Goal: Task Accomplishment & Management: Use online tool/utility

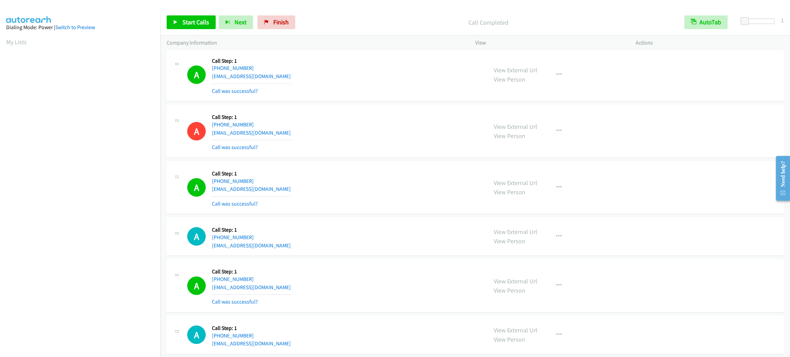
scroll to position [30, 2]
click at [384, 181] on div "A Callback Scheduled Call Step: 1 [GEOGRAPHIC_DATA]/[GEOGRAPHIC_DATA] [PHONE_NU…" at bounding box center [334, 187] width 294 height 41
click at [406, 199] on div "A Callback Scheduled Call Step: 1 [GEOGRAPHIC_DATA]/[GEOGRAPHIC_DATA] [PHONE_NU…" at bounding box center [334, 187] width 294 height 41
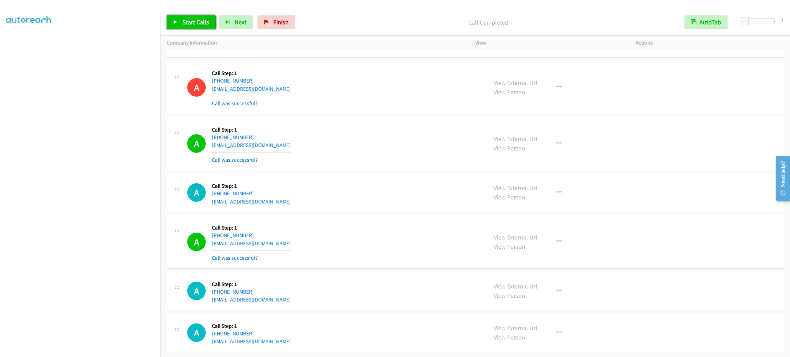
click at [195, 24] on span "Start Calls" at bounding box center [195, 22] width 27 height 8
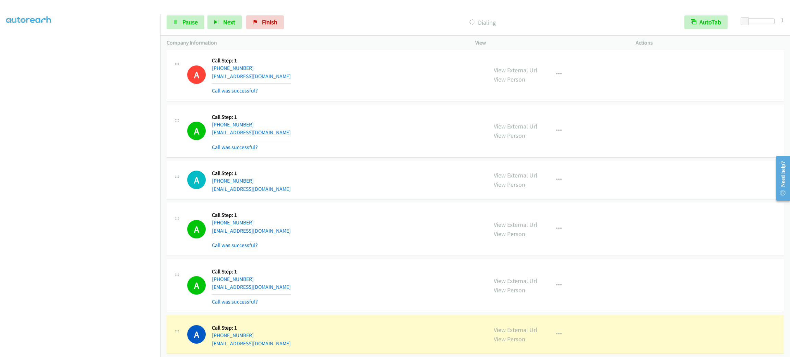
scroll to position [2032, 0]
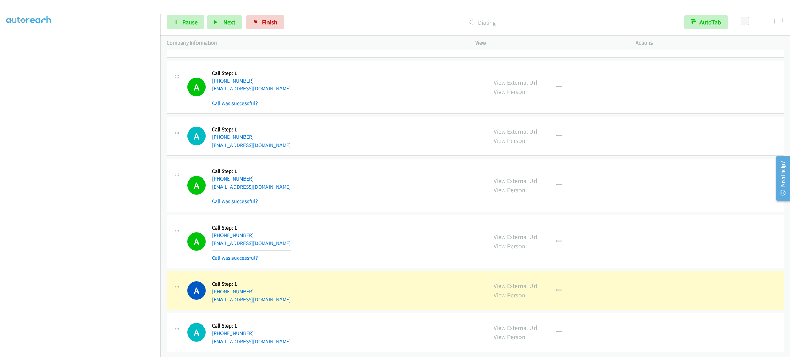
click at [548, 294] on div "View External Url View Person View External Url Email Schedule/Manage Callback …" at bounding box center [570, 291] width 167 height 26
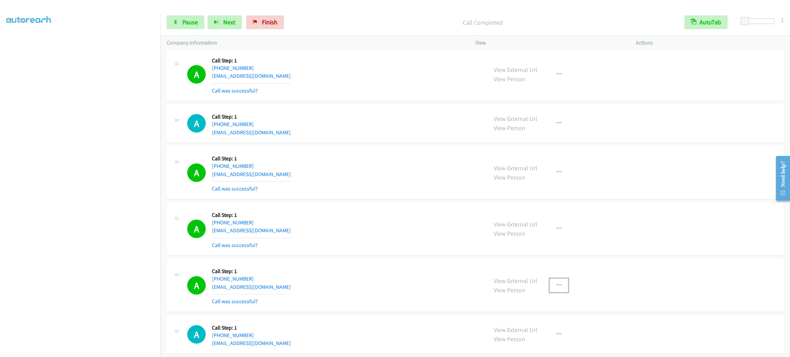
click at [554, 284] on button "button" at bounding box center [558, 286] width 19 height 14
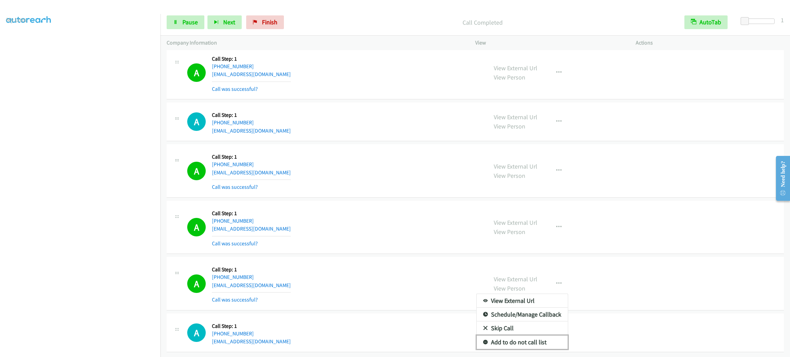
click at [540, 339] on link "Add to do not call list" at bounding box center [521, 343] width 91 height 14
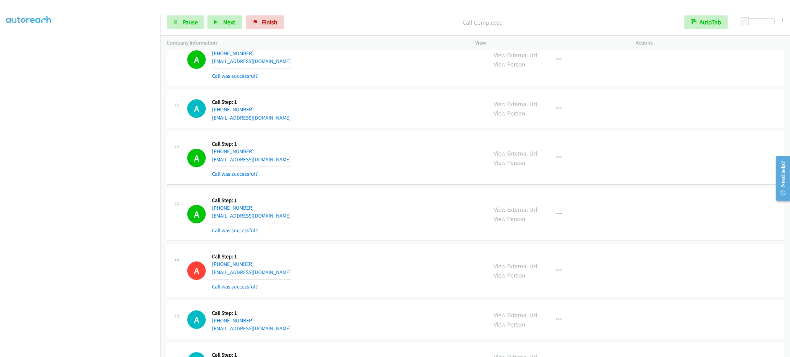
scroll to position [2089, 0]
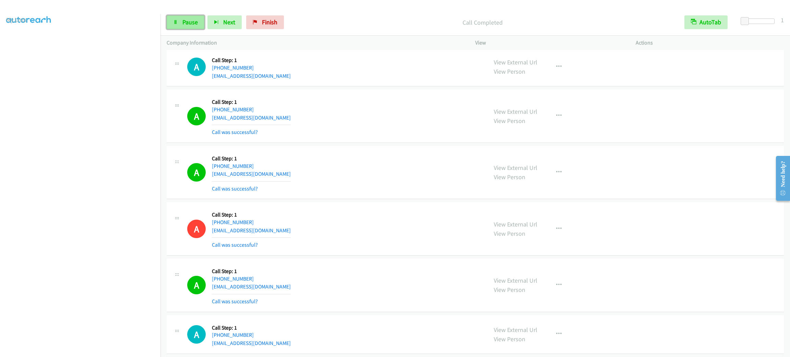
click at [192, 20] on span "Pause" at bounding box center [189, 22] width 15 height 8
click at [192, 20] on span "Start Calls" at bounding box center [195, 22] width 27 height 8
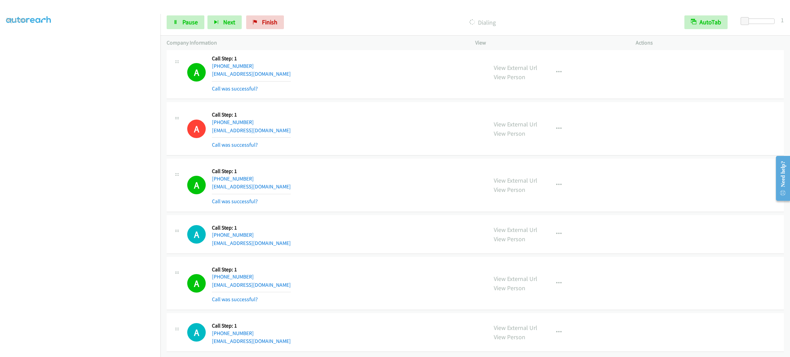
scroll to position [2217, 0]
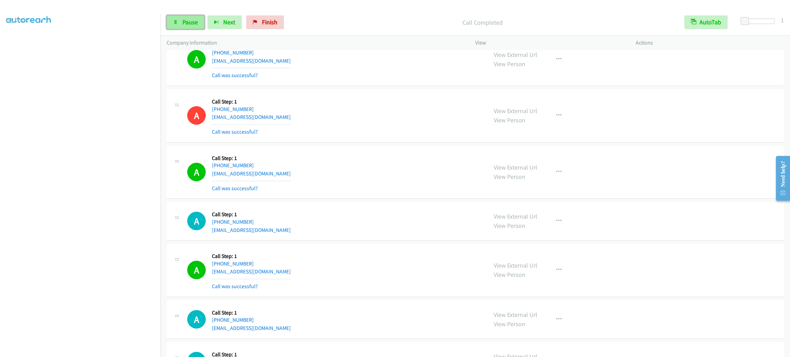
click at [198, 22] on link "Pause" at bounding box center [186, 22] width 38 height 14
click at [198, 22] on span "Start Calls" at bounding box center [195, 22] width 27 height 8
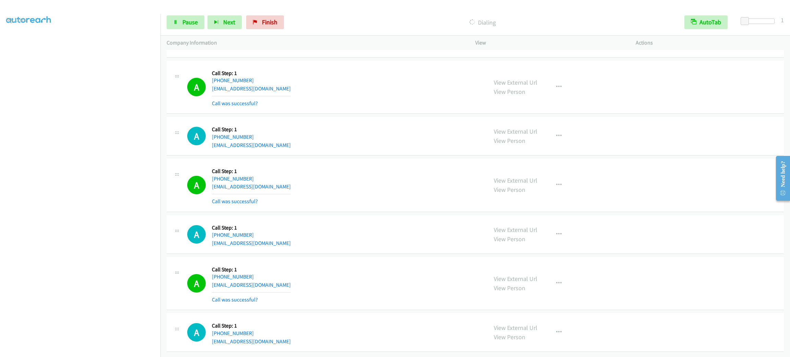
scroll to position [2330, 0]
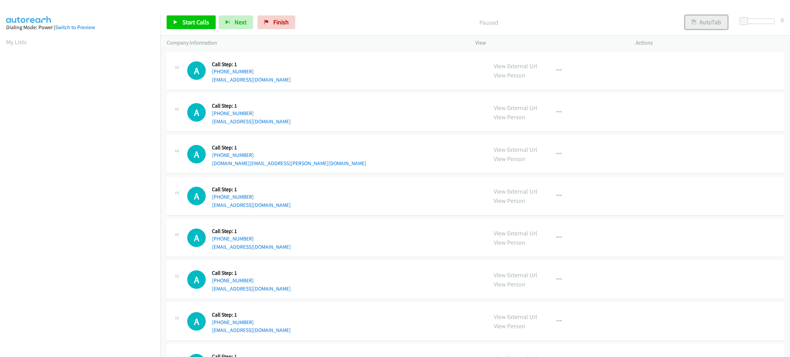
click at [723, 17] on button "AutoTab" at bounding box center [706, 22] width 43 height 14
click at [744, 21] on span at bounding box center [744, 21] width 8 height 8
click at [205, 24] on span "Start Calls" at bounding box center [195, 22] width 27 height 8
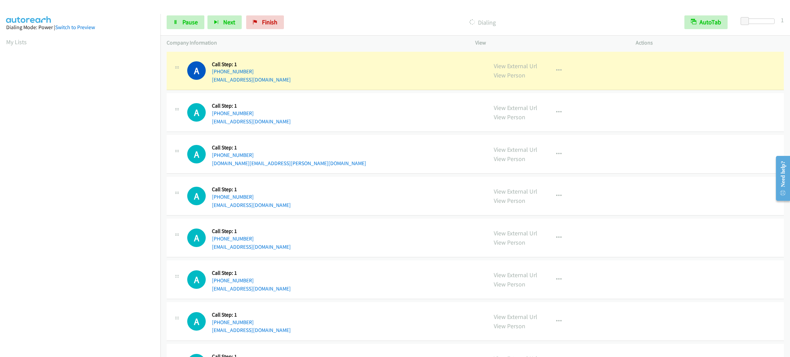
scroll to position [30, 0]
click at [77, 351] on section at bounding box center [80, 195] width 148 height 328
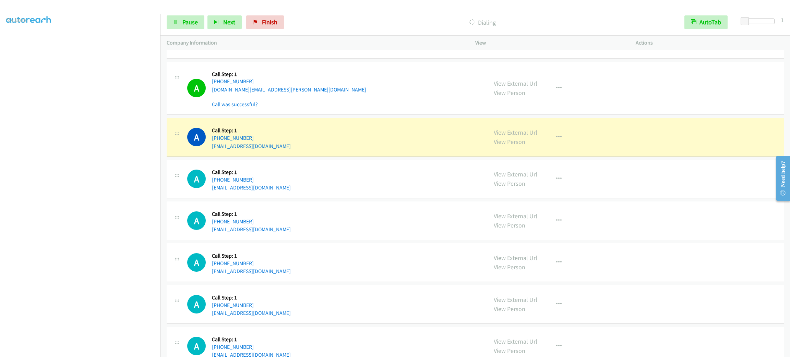
scroll to position [154, 0]
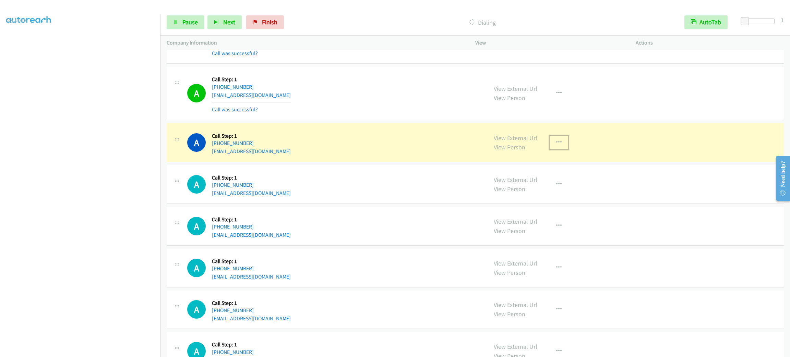
click at [558, 143] on button "button" at bounding box center [558, 143] width 19 height 14
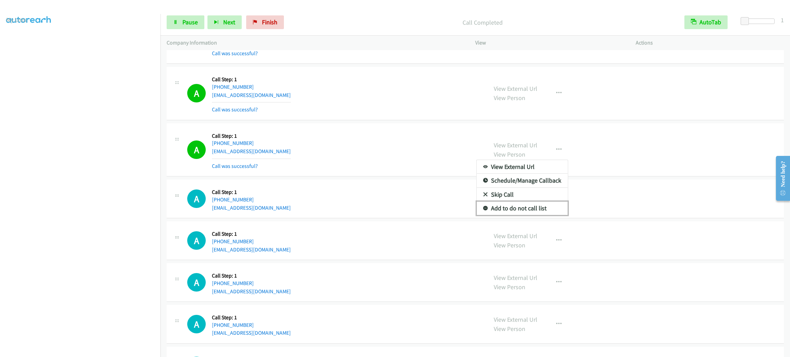
click at [531, 206] on link "Add to do not call list" at bounding box center [521, 209] width 91 height 14
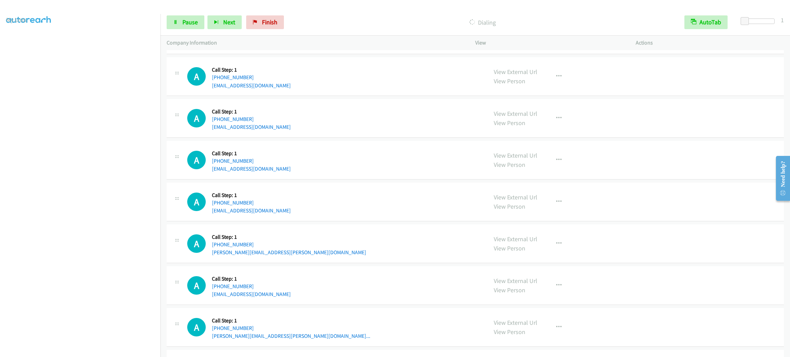
scroll to position [375, 0]
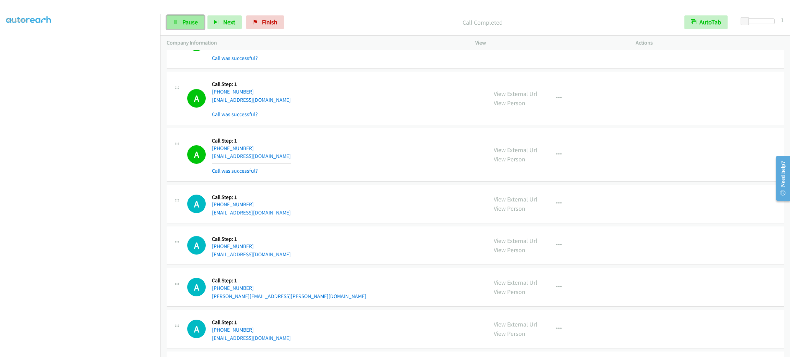
click at [194, 22] on span "Pause" at bounding box center [189, 22] width 15 height 8
click at [194, 22] on span "Start Calls" at bounding box center [195, 22] width 27 height 8
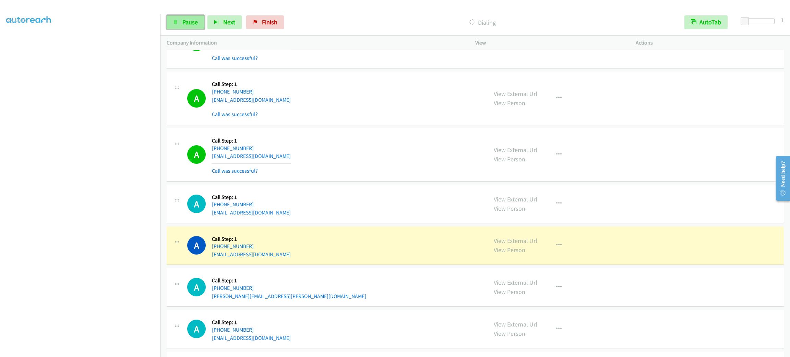
click at [194, 20] on span "Pause" at bounding box center [189, 22] width 15 height 8
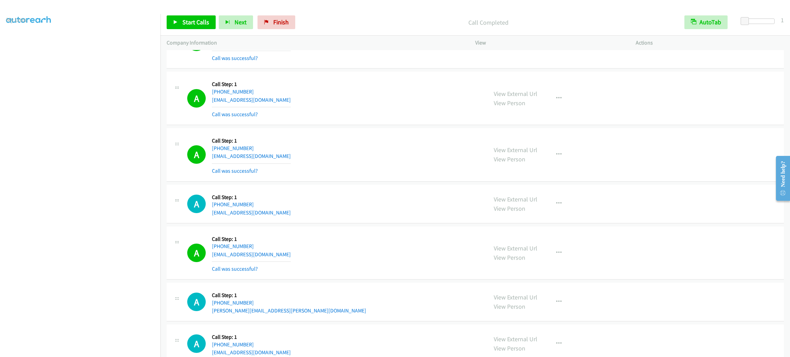
click at [678, 59] on div "A Callback Scheduled Call Step: 1 America/New_York +1 908-442-1155 maniap34@gma…" at bounding box center [475, 41] width 617 height 53
click at [204, 20] on span "Start Calls" at bounding box center [195, 22] width 27 height 8
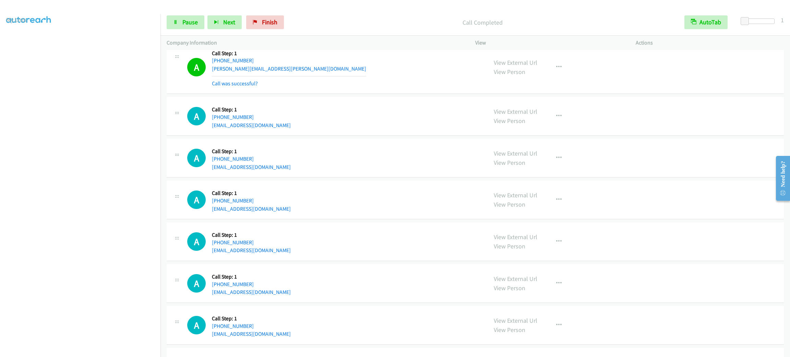
scroll to position [837, 0]
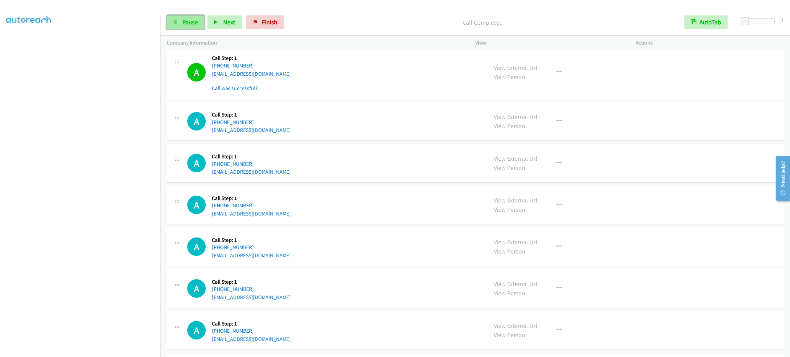
click at [187, 26] on link "Pause" at bounding box center [186, 22] width 38 height 14
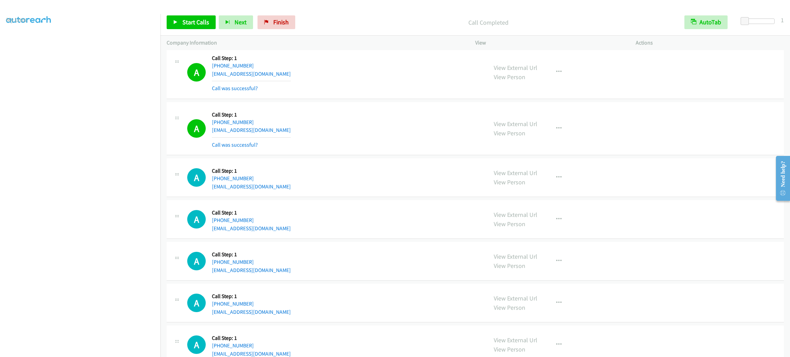
scroll to position [902, 0]
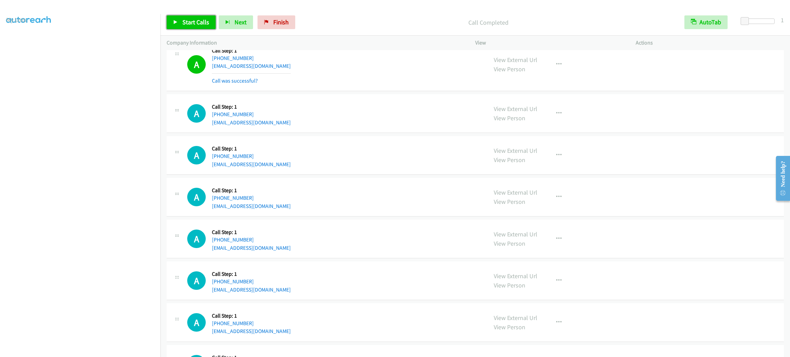
click at [205, 24] on span "Start Calls" at bounding box center [195, 22] width 27 height 8
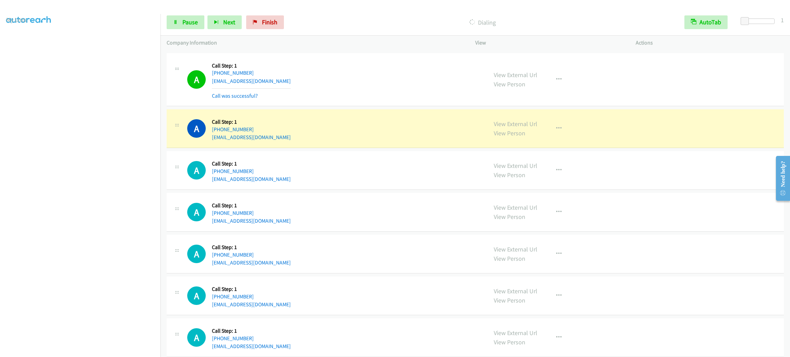
scroll to position [1107, 0]
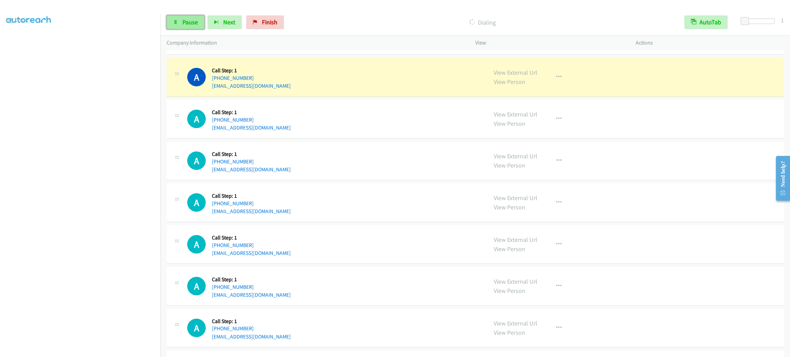
click at [197, 24] on span "Pause" at bounding box center [189, 22] width 15 height 8
